Goal: Task Accomplishment & Management: Use online tool/utility

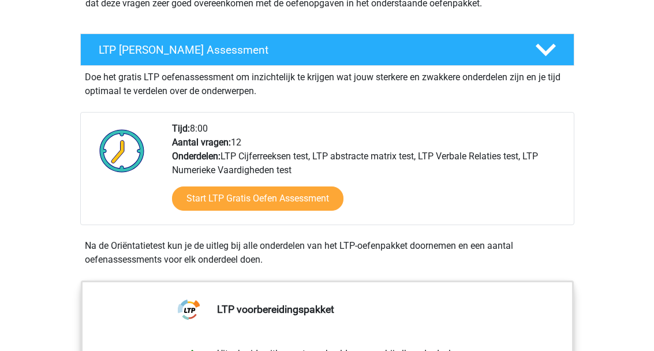
scroll to position [198, 0]
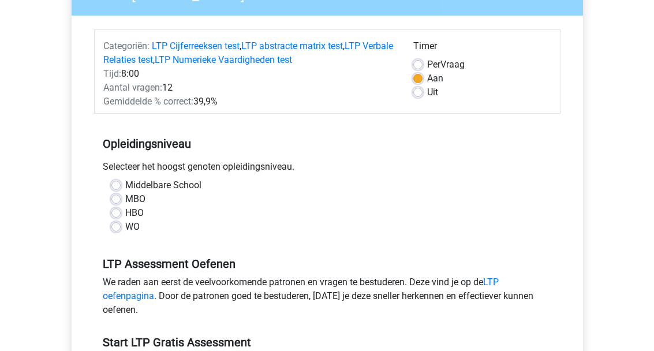
click at [125, 196] on label "MBO" at bounding box center [135, 199] width 20 height 14
click at [113, 196] on input "MBO" at bounding box center [115, 198] width 9 height 12
radio input "true"
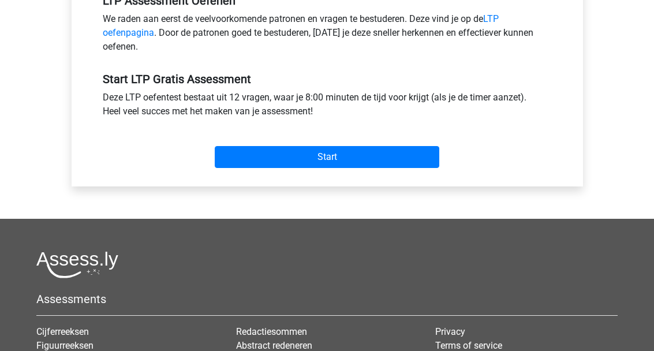
scroll to position [384, 0]
click at [375, 134] on div "Start" at bounding box center [327, 148] width 466 height 40
click at [357, 151] on input "Start" at bounding box center [327, 157] width 225 height 22
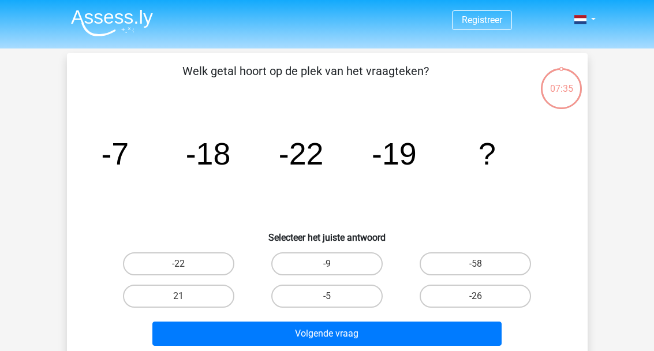
click at [377, 301] on label "-5" at bounding box center [326, 296] width 111 height 23
click at [334, 301] on input "-5" at bounding box center [331, 300] width 8 height 8
radio input "true"
click at [368, 299] on label "-5" at bounding box center [326, 296] width 111 height 23
click at [334, 299] on input "-5" at bounding box center [331, 300] width 8 height 8
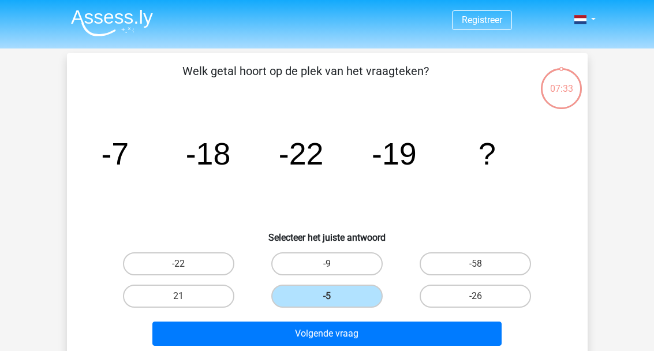
click at [425, 331] on button "Volgende vraag" at bounding box center [326, 333] width 349 height 24
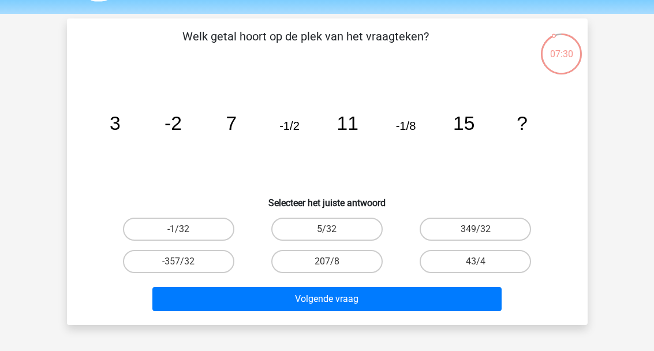
scroll to position [35, 0]
click at [372, 233] on label "5/32" at bounding box center [326, 229] width 111 height 23
click at [334, 233] on input "5/32" at bounding box center [331, 233] width 8 height 8
radio input "true"
click at [393, 307] on button "Volgende vraag" at bounding box center [326, 299] width 349 height 24
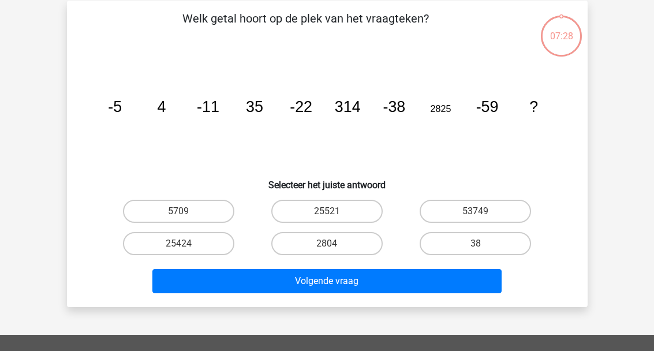
scroll to position [53, 0]
